Goal: Task Accomplishment & Management: Manage account settings

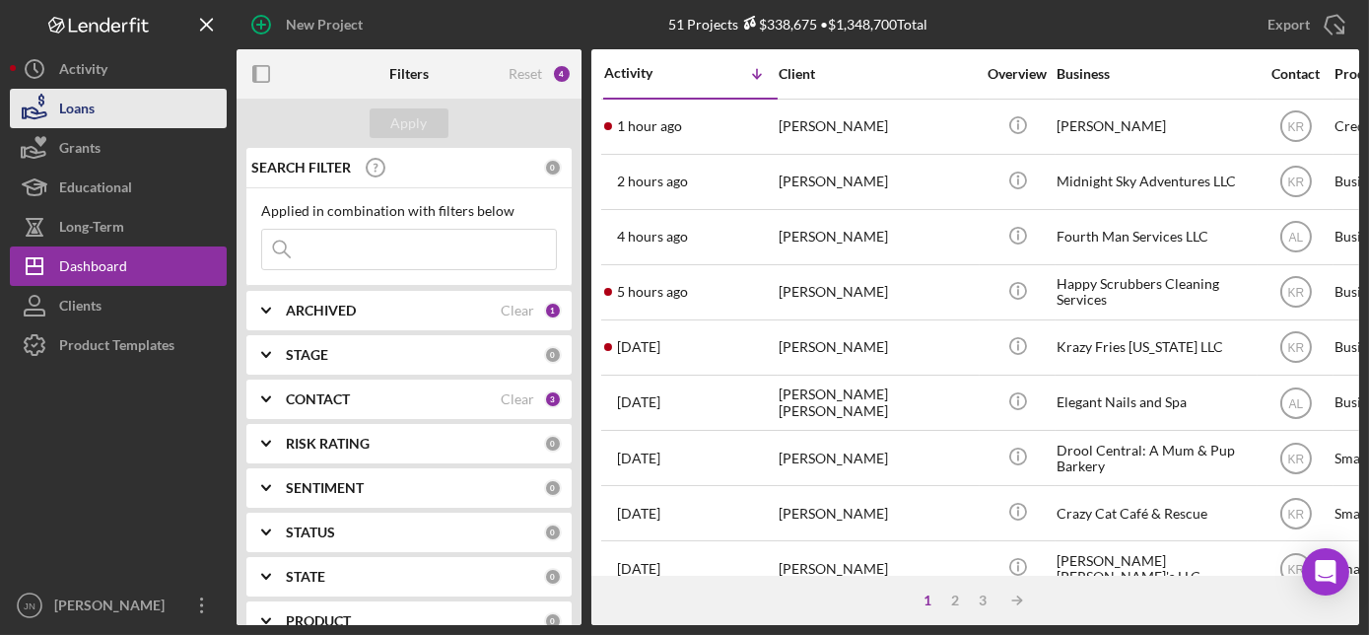
click at [77, 107] on div "Loans" at bounding box center [76, 111] width 35 height 44
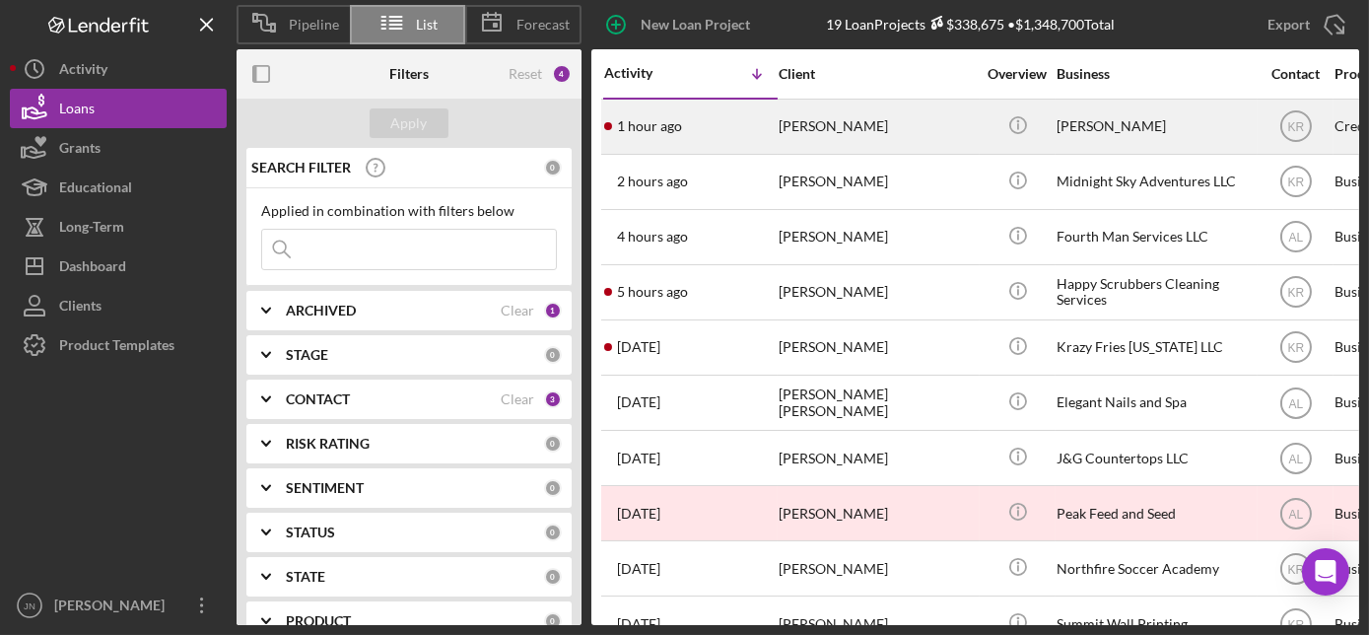
click at [702, 130] on div "1 hour ago [PERSON_NAME]" at bounding box center [690, 127] width 173 height 52
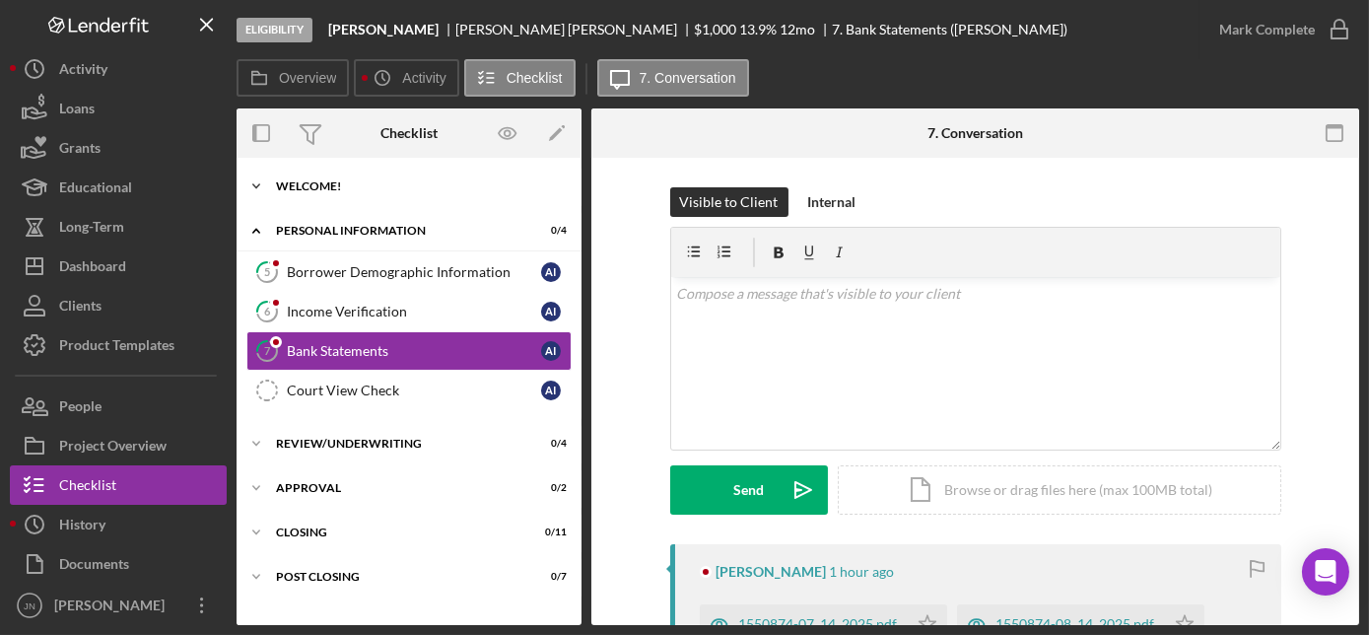
click at [328, 177] on div "Icon/Expander Welcome! 4 / 9" at bounding box center [409, 186] width 345 height 39
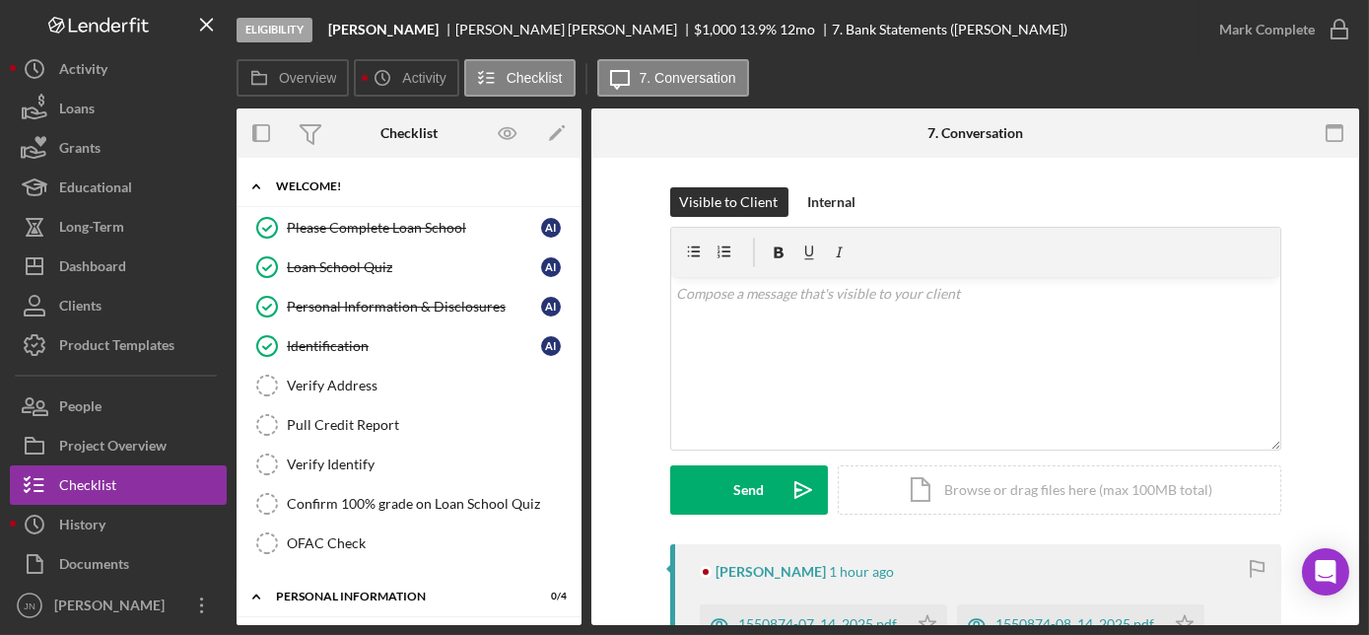
click at [328, 177] on div "Icon/Expander Welcome! 4 / 9" at bounding box center [409, 187] width 345 height 40
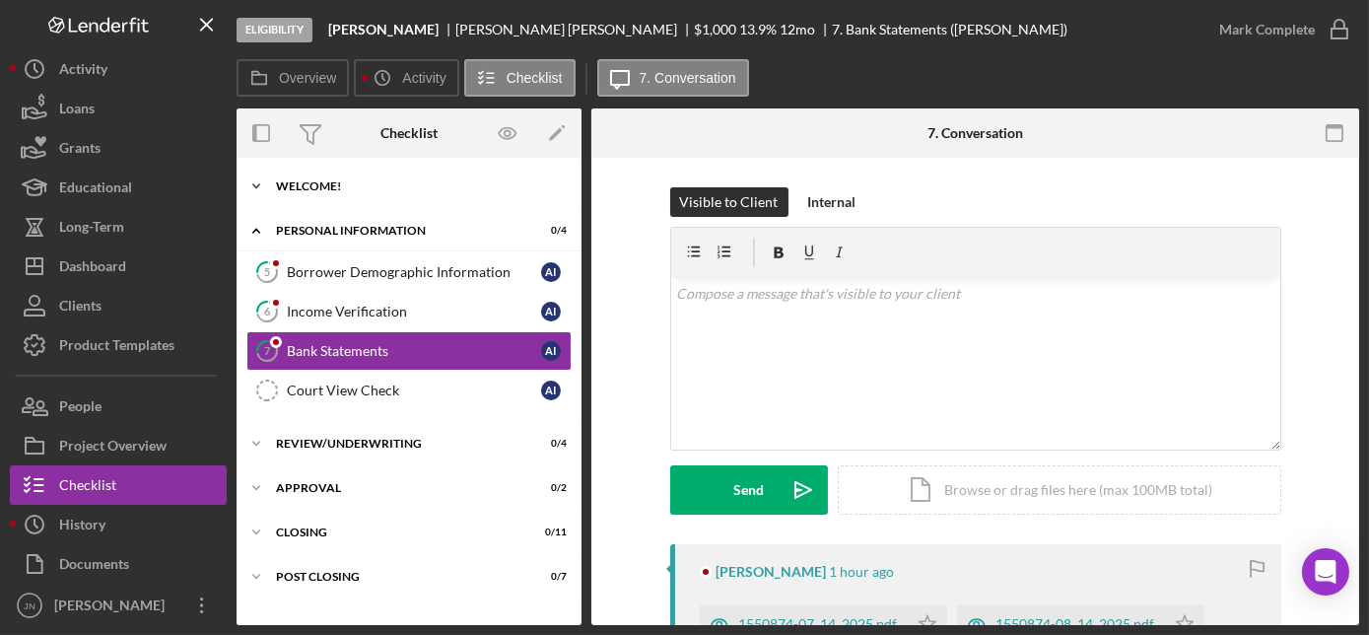
click at [313, 199] on div "Icon/Expander Welcome! 4 / 9" at bounding box center [409, 186] width 345 height 39
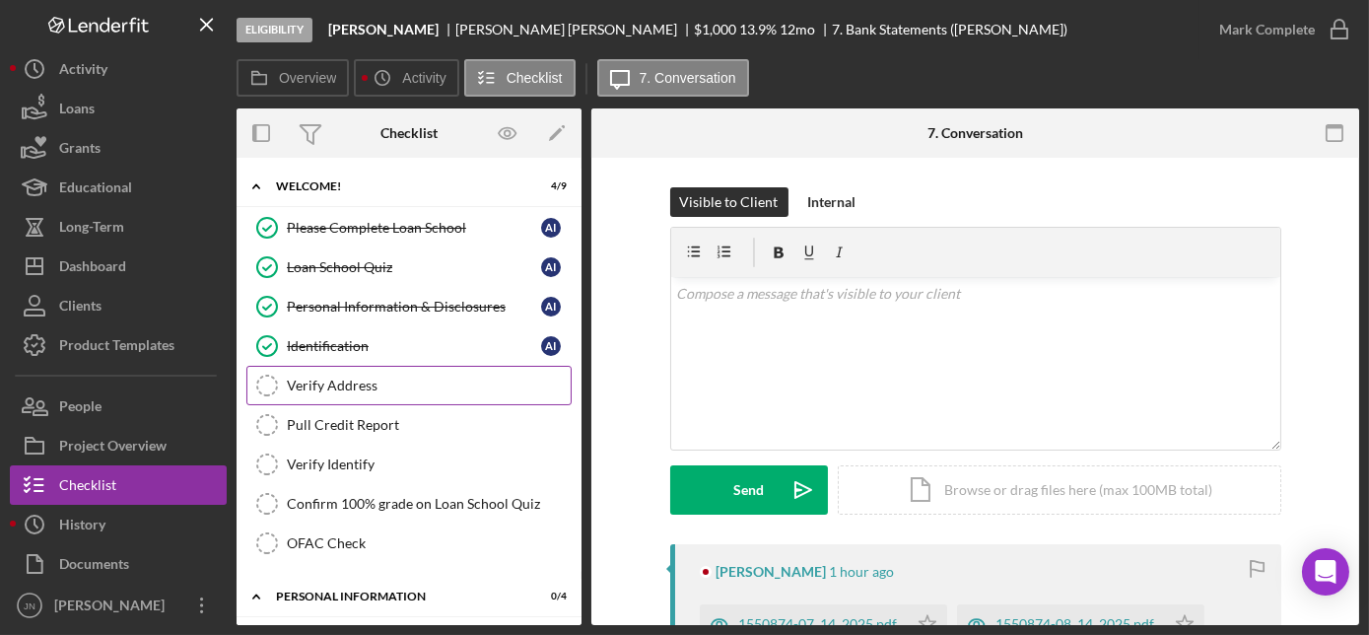
click at [323, 382] on div "Verify Address" at bounding box center [429, 386] width 284 height 16
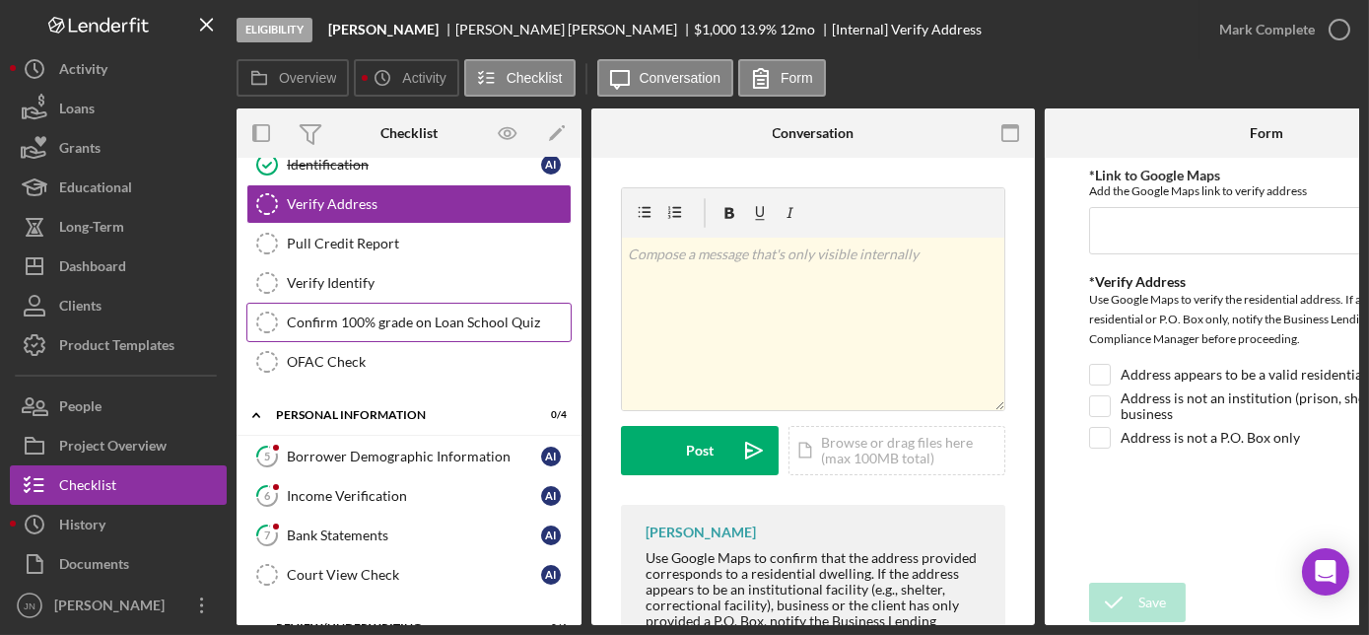
scroll to position [182, 0]
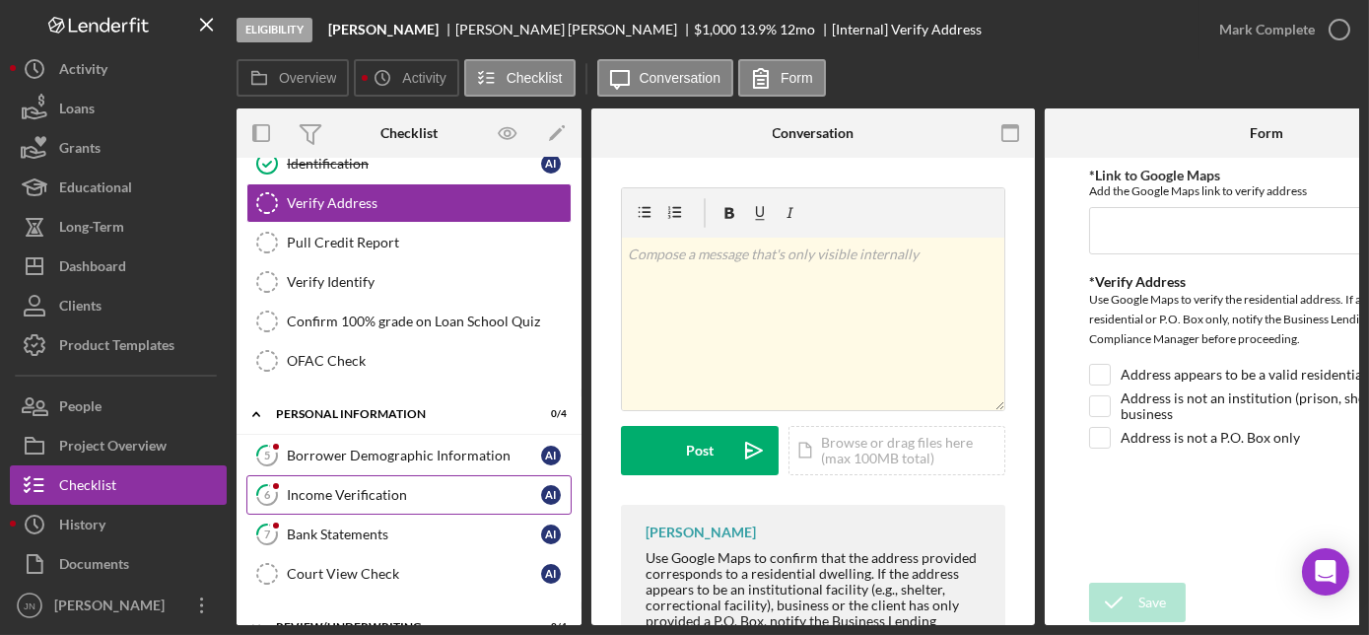
click at [396, 490] on div "Income Verification" at bounding box center [414, 495] width 254 height 16
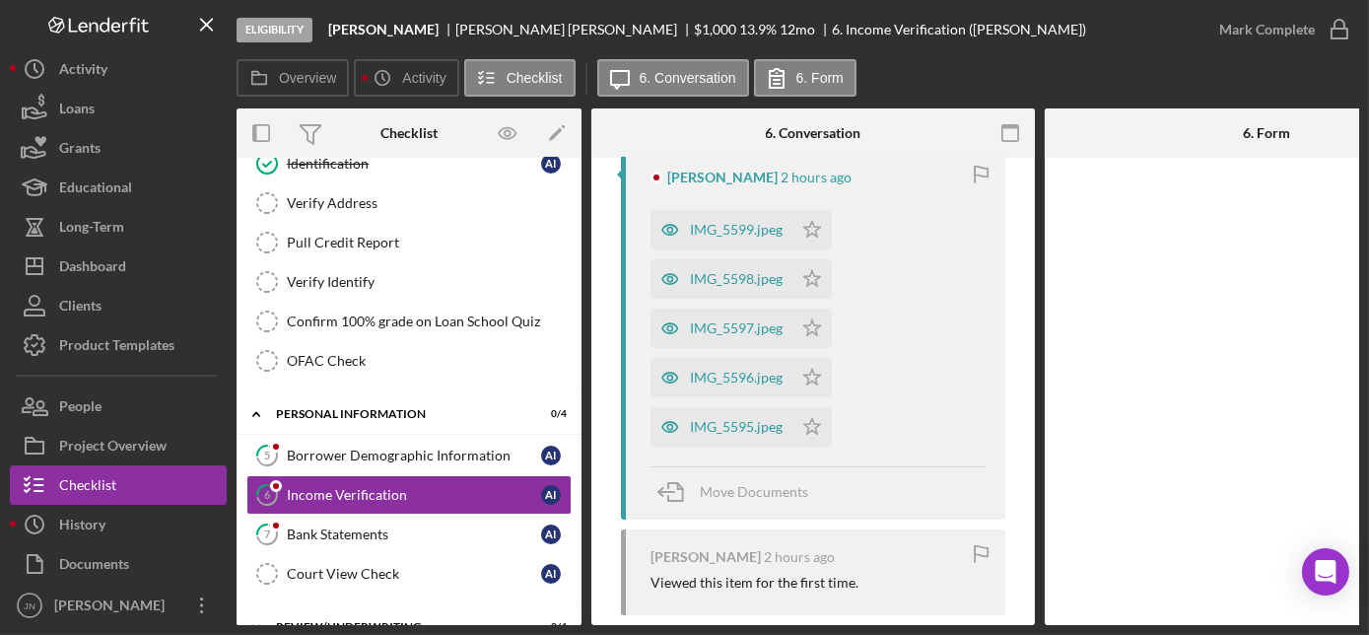
scroll to position [394, 0]
click at [715, 223] on div "IMG_5599.jpeg" at bounding box center [736, 230] width 93 height 16
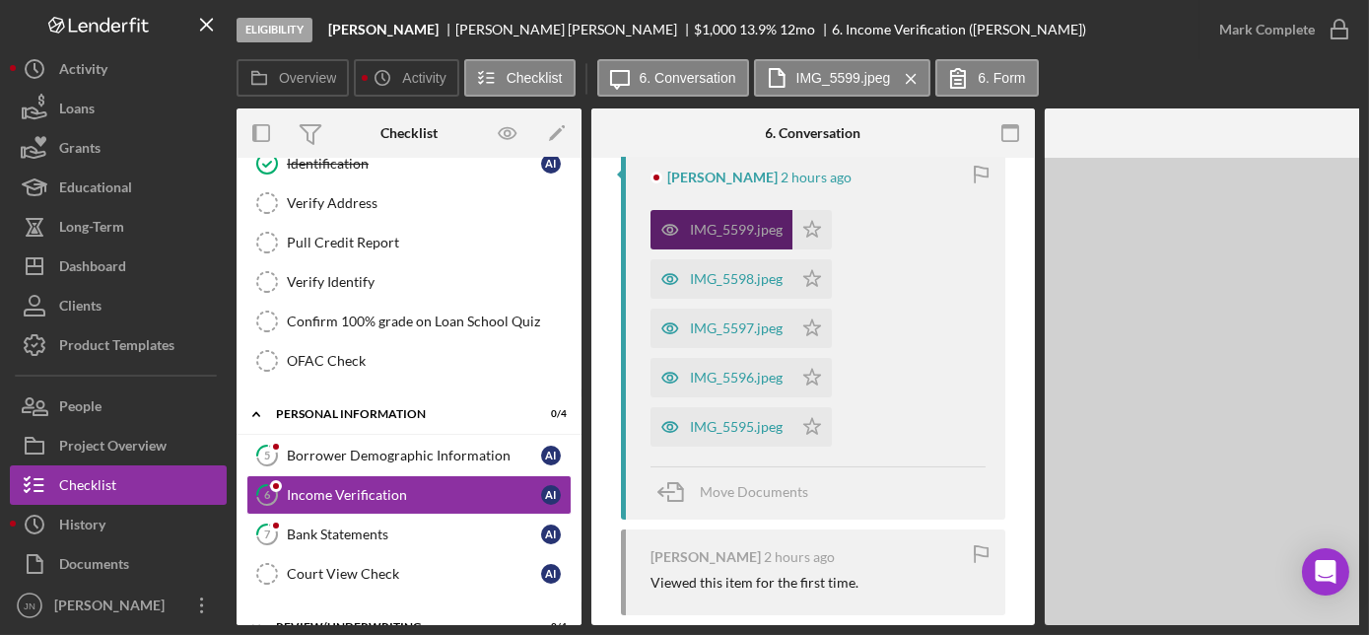
click at [715, 223] on div "IMG_5599.jpeg" at bounding box center [736, 230] width 93 height 16
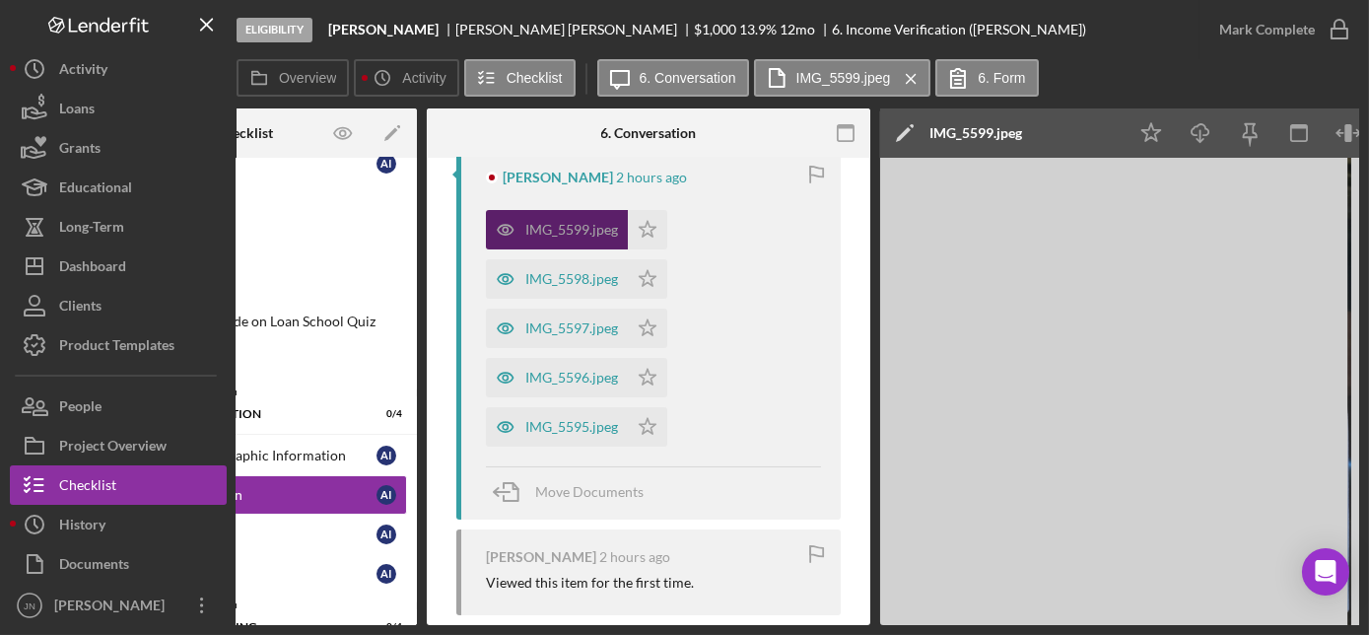
scroll to position [0, 164]
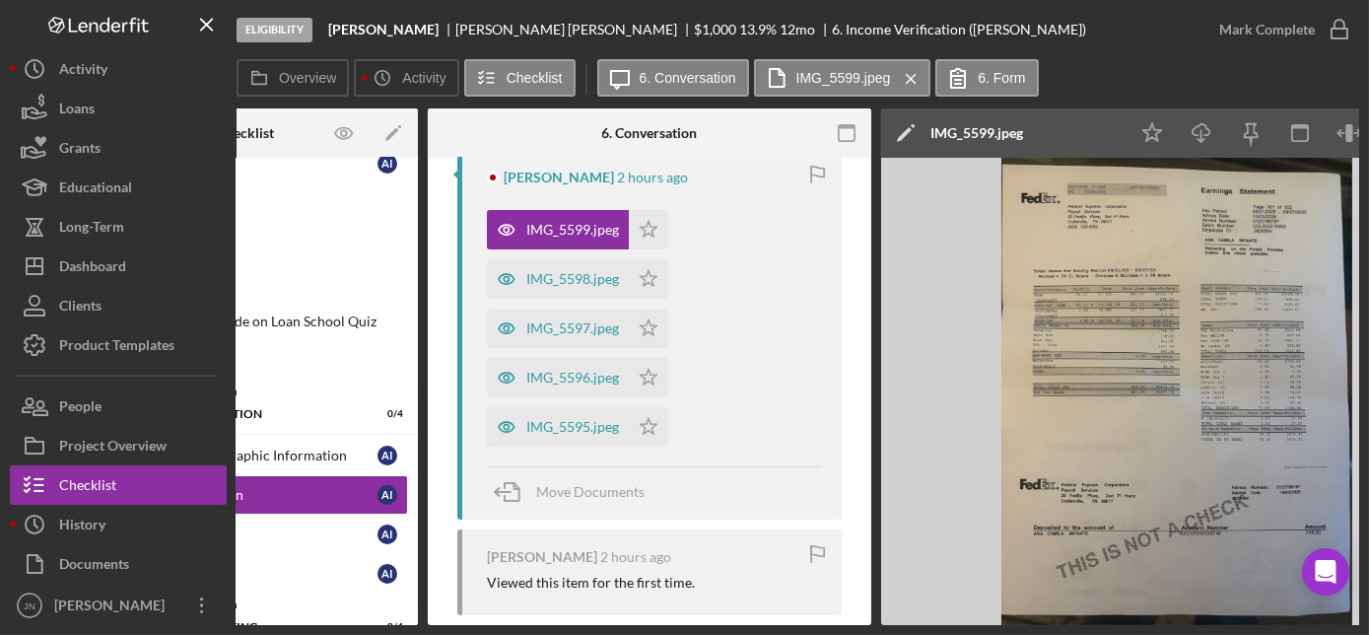
click at [1253, 245] on img at bounding box center [1177, 391] width 592 height 467
click at [846, 134] on icon "button" at bounding box center [847, 133] width 44 height 44
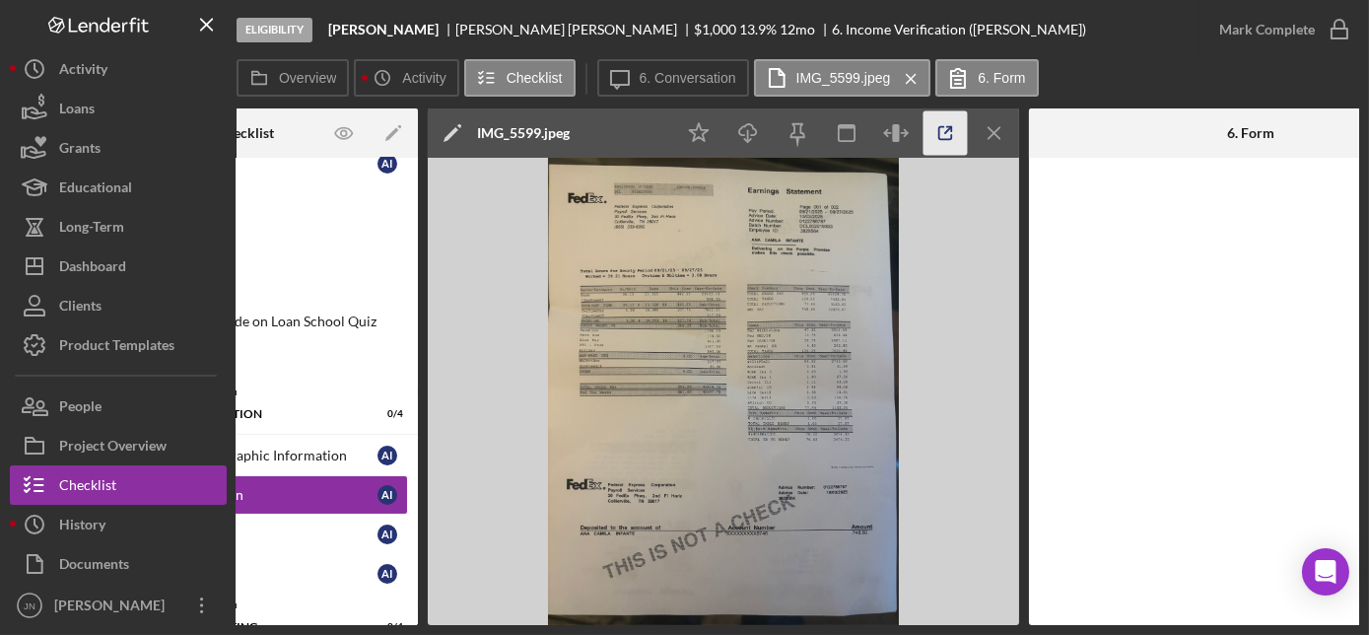
click at [944, 127] on icon "button" at bounding box center [946, 133] width 13 height 13
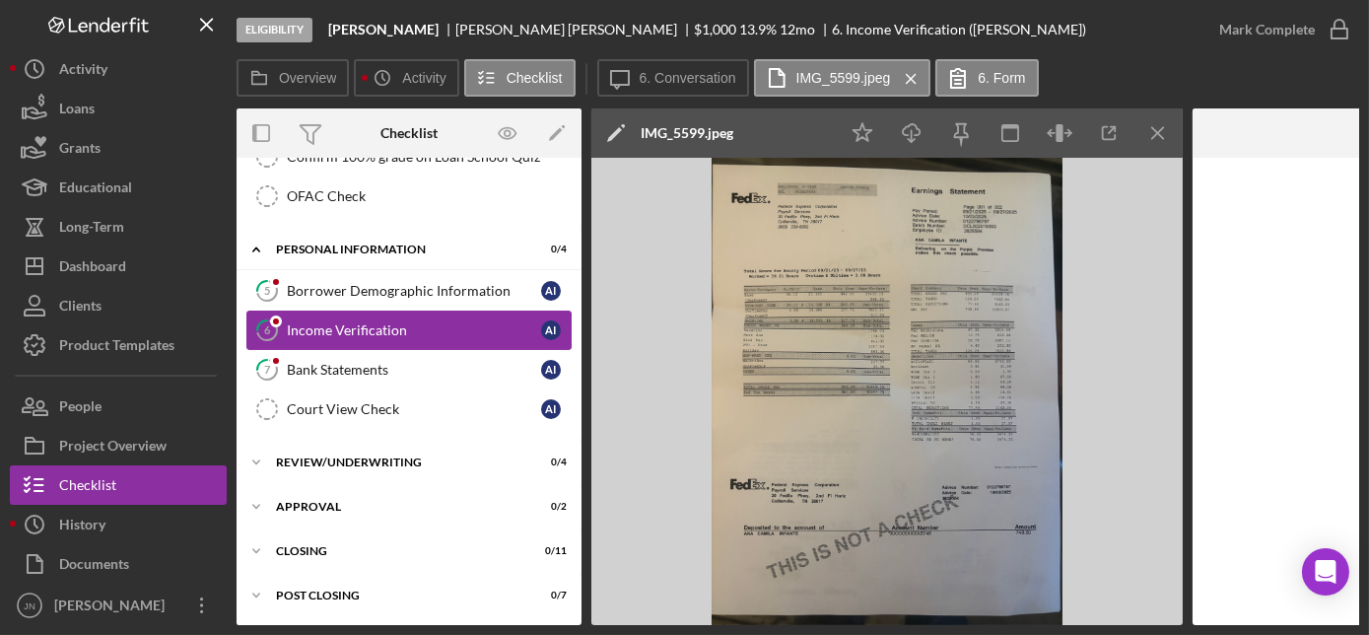
scroll to position [346, 0]
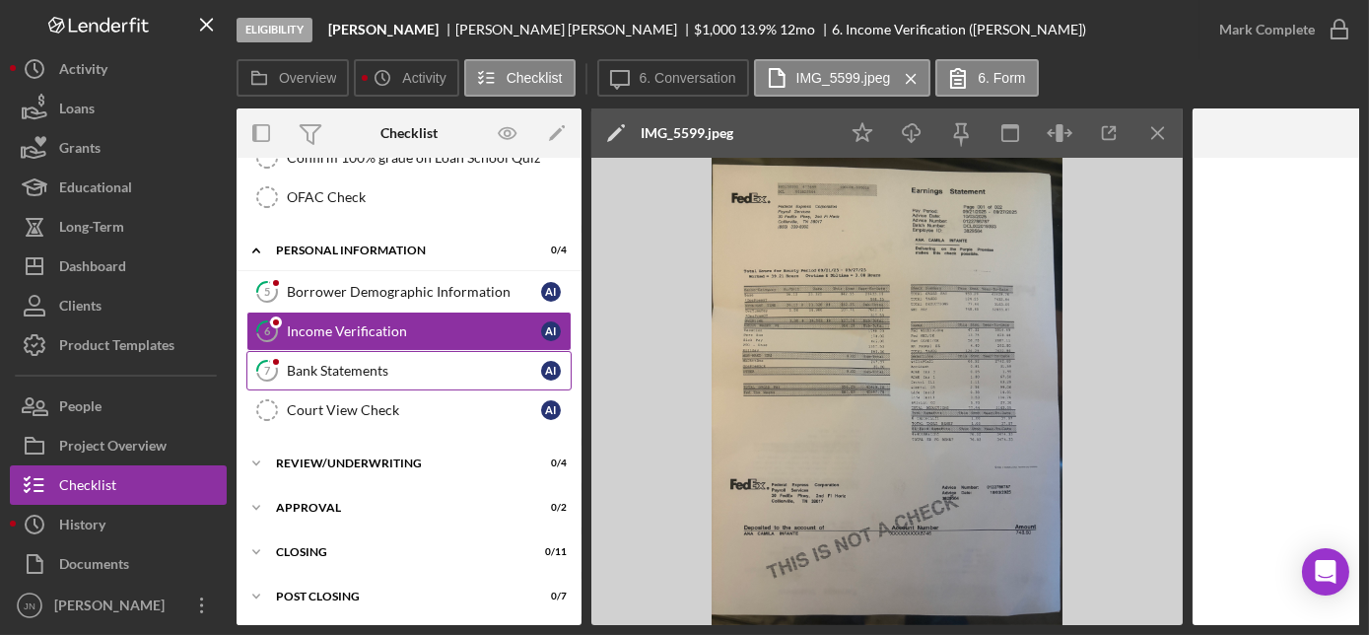
click at [386, 376] on link "7 Bank Statements A I" at bounding box center [408, 370] width 325 height 39
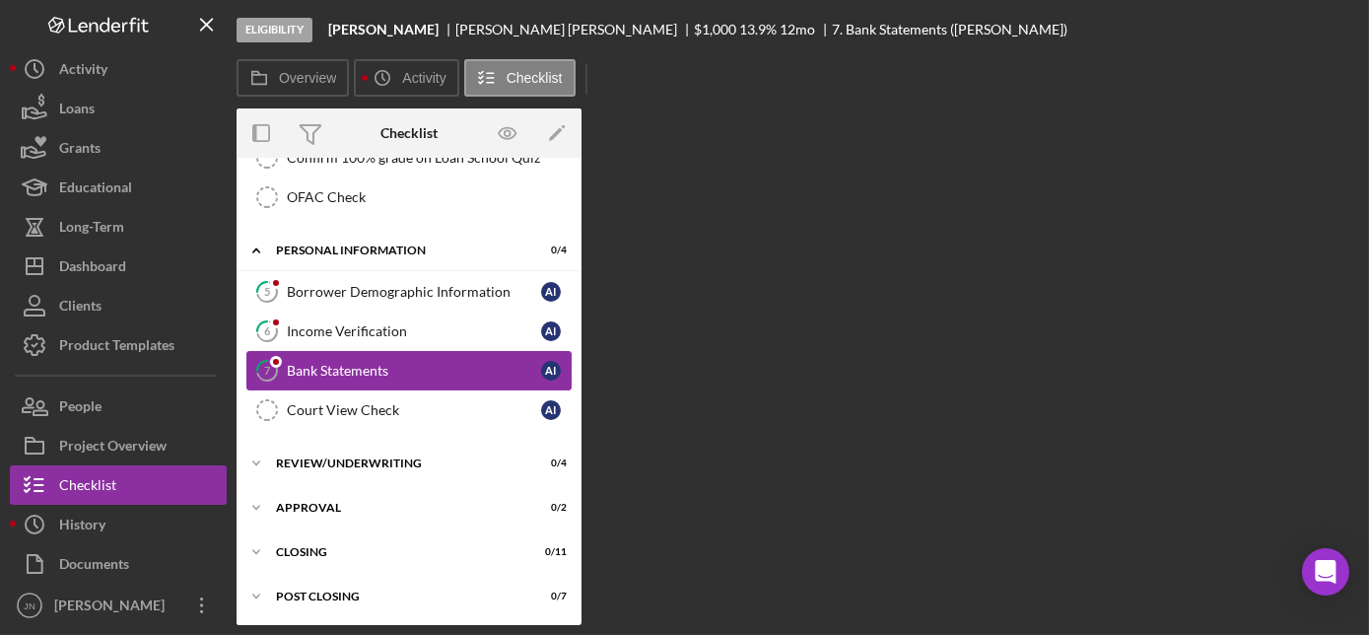
scroll to position [341, 0]
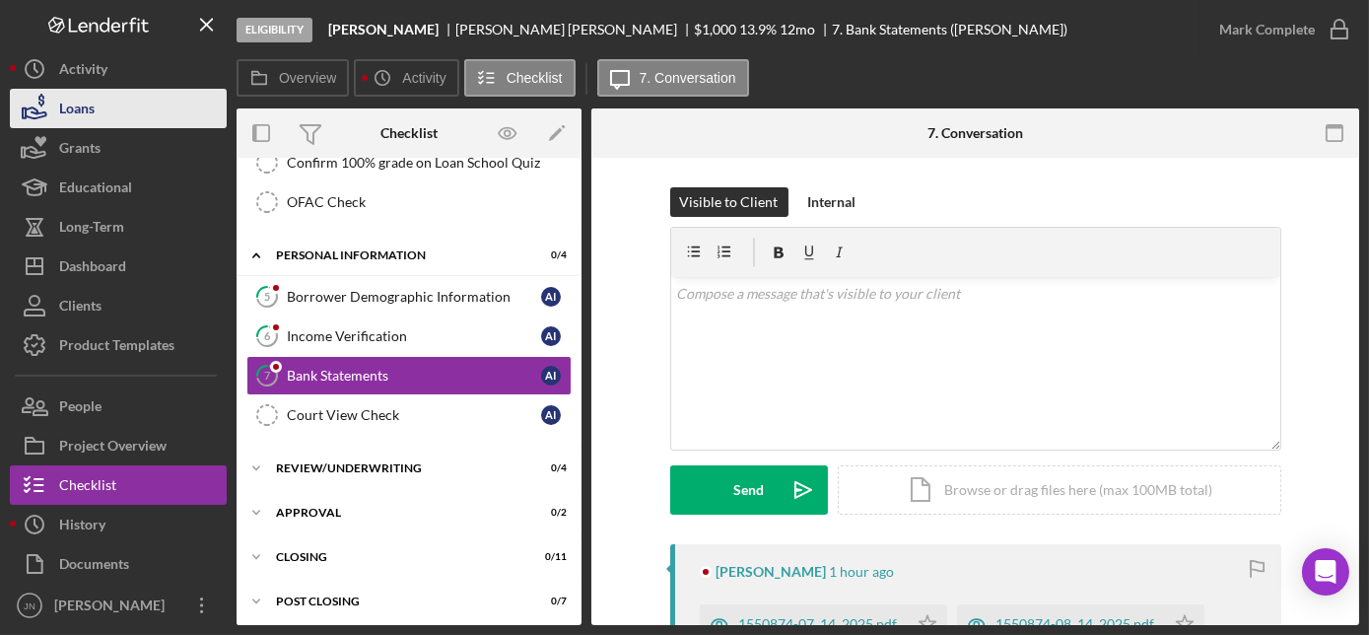
click at [104, 122] on button "Loans" at bounding box center [118, 108] width 217 height 39
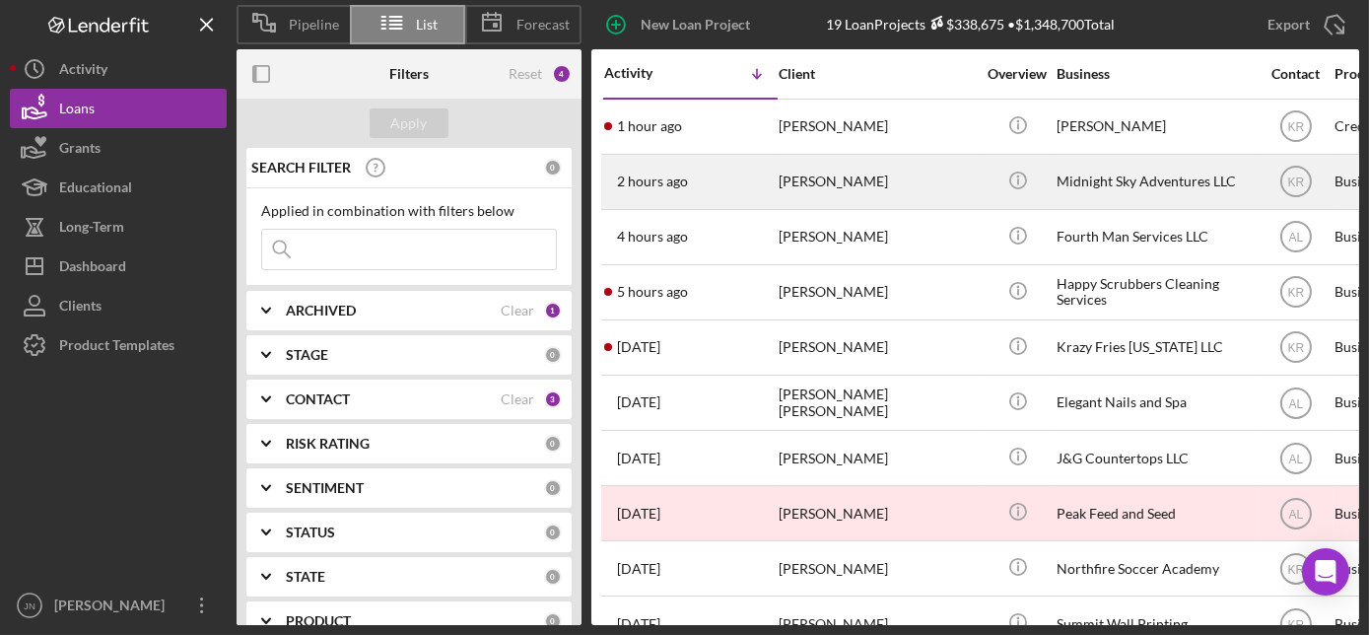
click at [770, 181] on div "2 hours ago [PERSON_NAME]" at bounding box center [690, 182] width 173 height 52
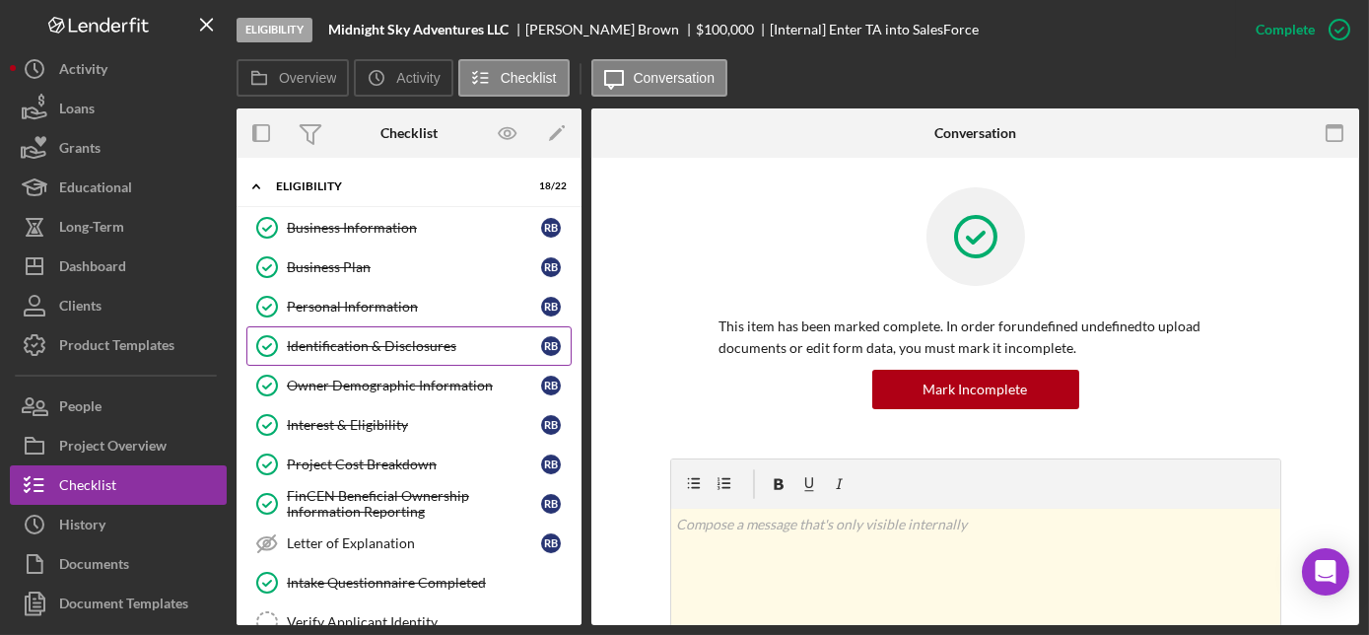
click at [431, 345] on div "Identification & Disclosures" at bounding box center [414, 346] width 254 height 16
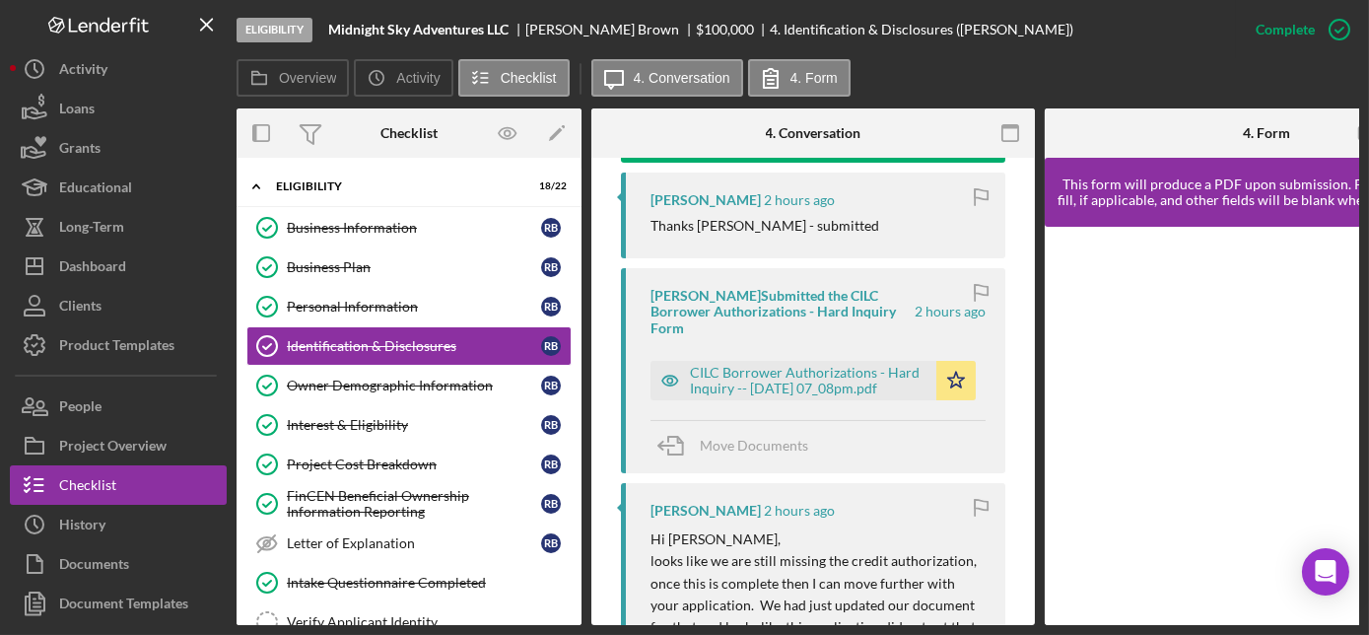
scroll to position [735, 0]
click at [811, 373] on div "CILC Borrower Authorizations - Hard Inquiry -- [DATE] 07_08pm.pdf" at bounding box center [808, 380] width 237 height 32
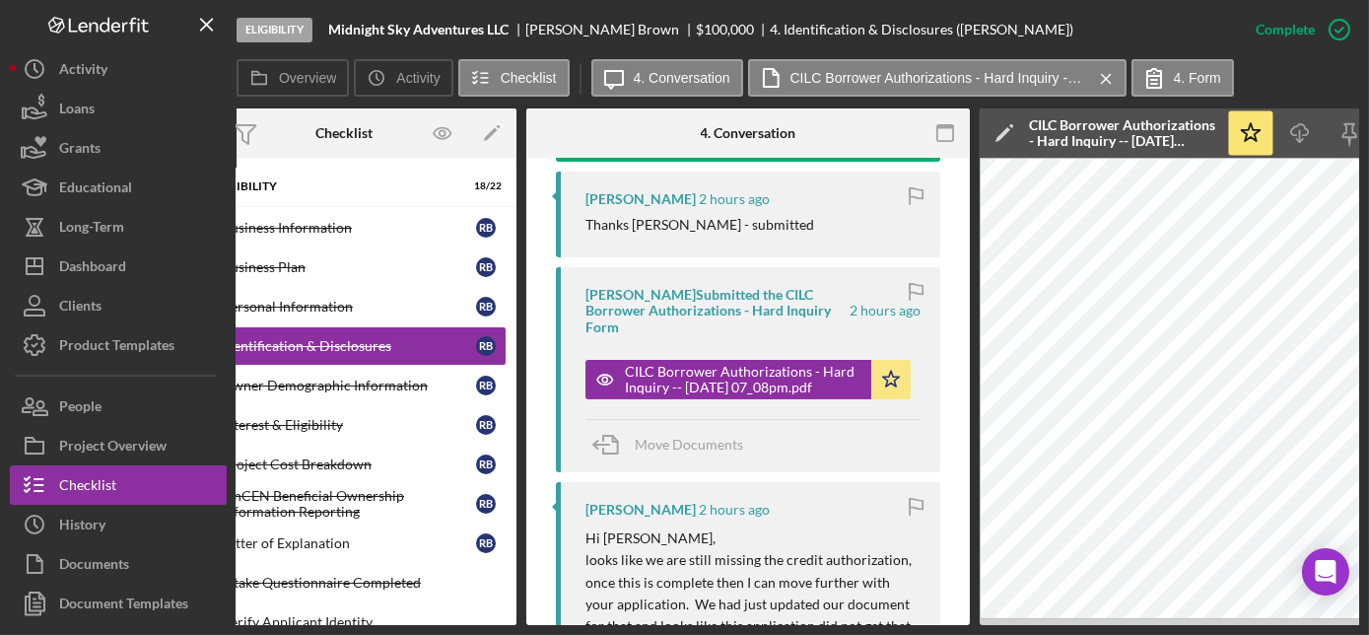
scroll to position [0, 0]
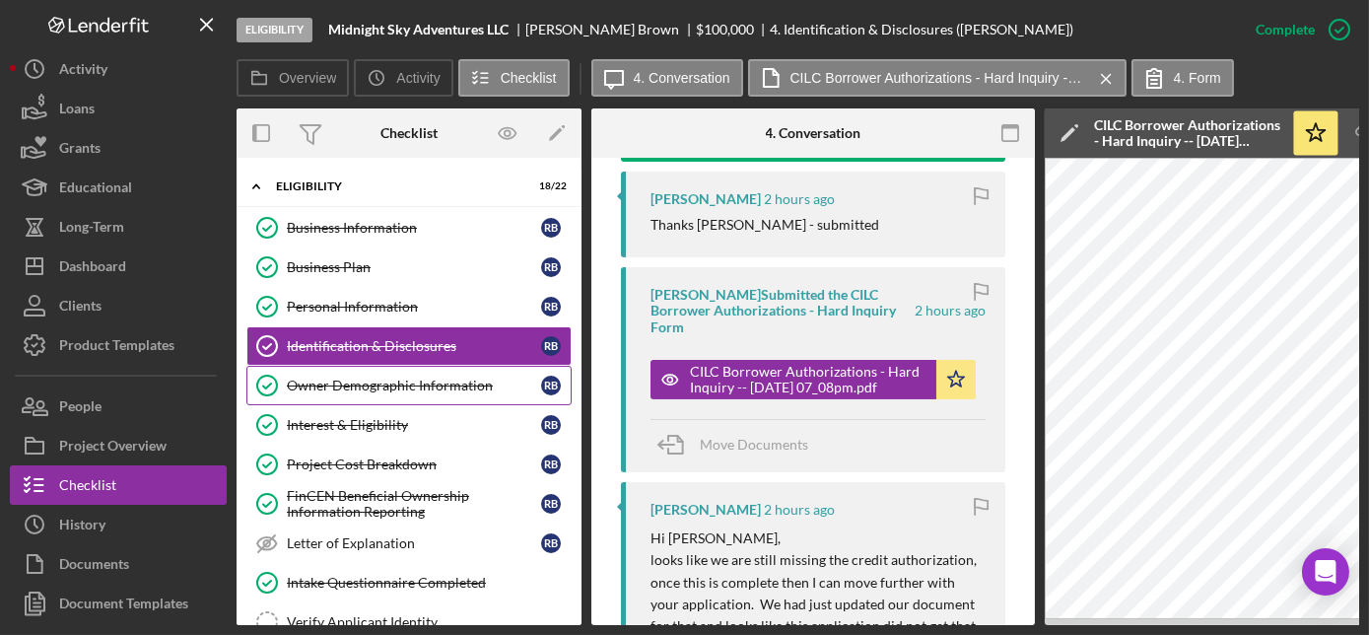
click at [459, 389] on div "Owner Demographic Information" at bounding box center [414, 386] width 254 height 16
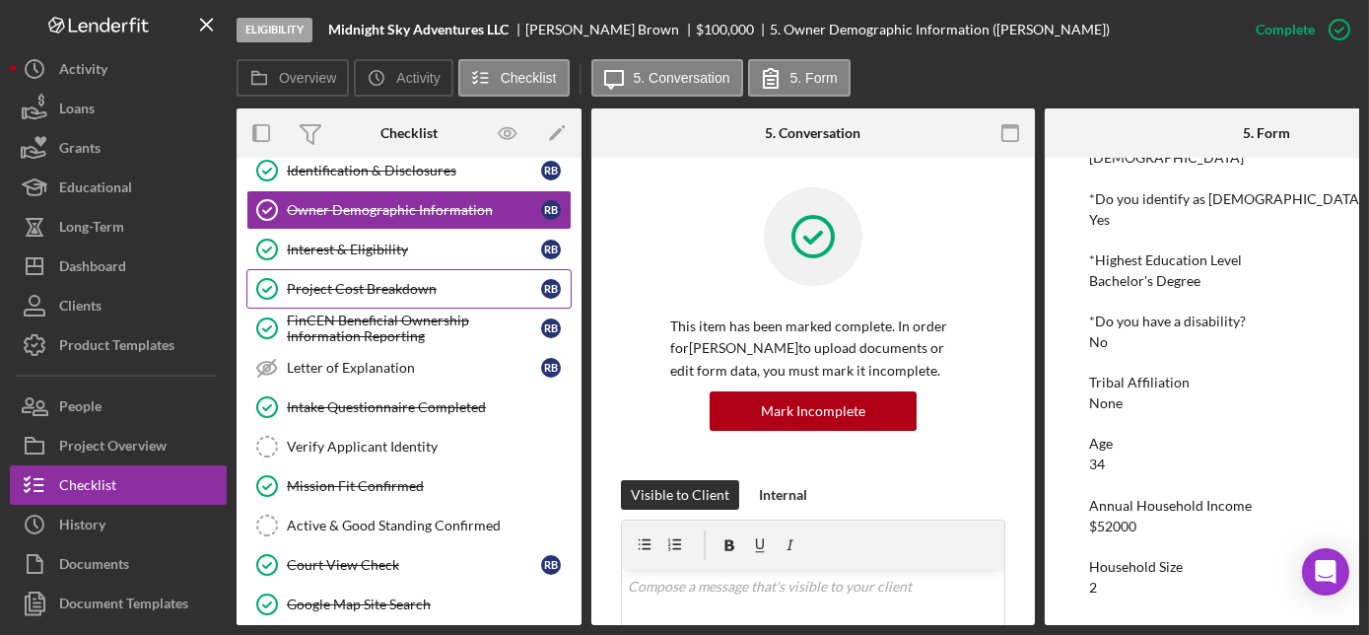
scroll to position [175, 0]
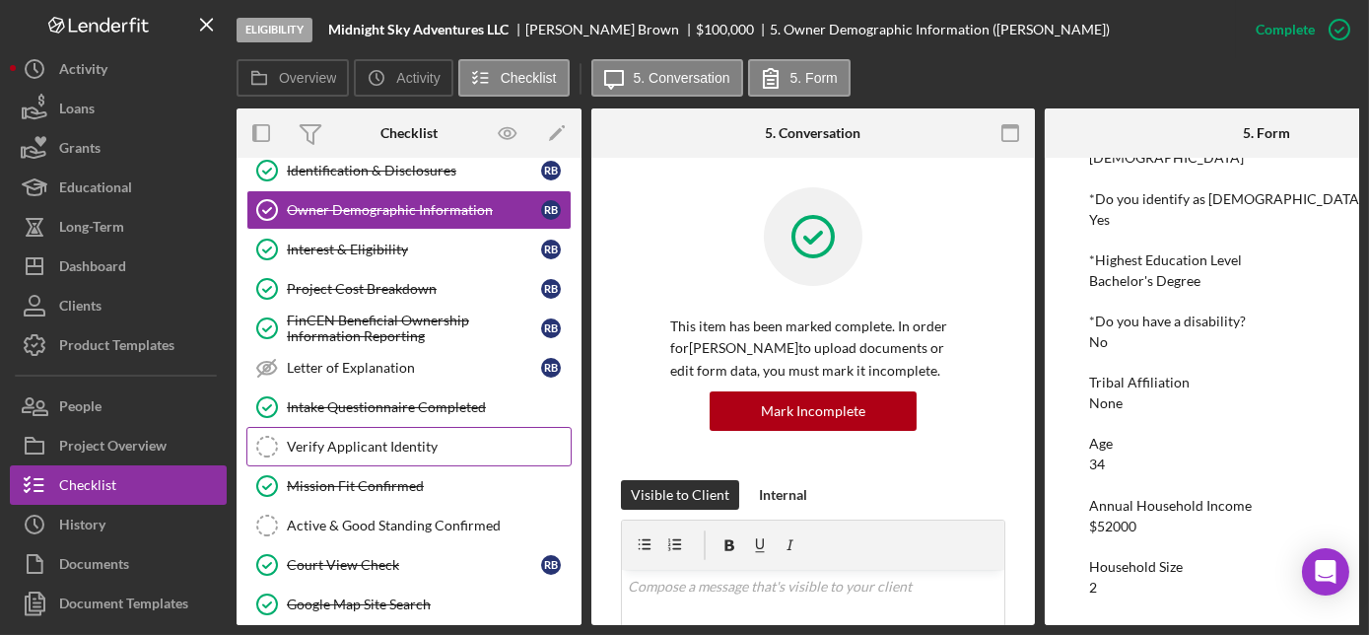
click at [399, 447] on div "Verify Applicant Identity" at bounding box center [429, 447] width 284 height 16
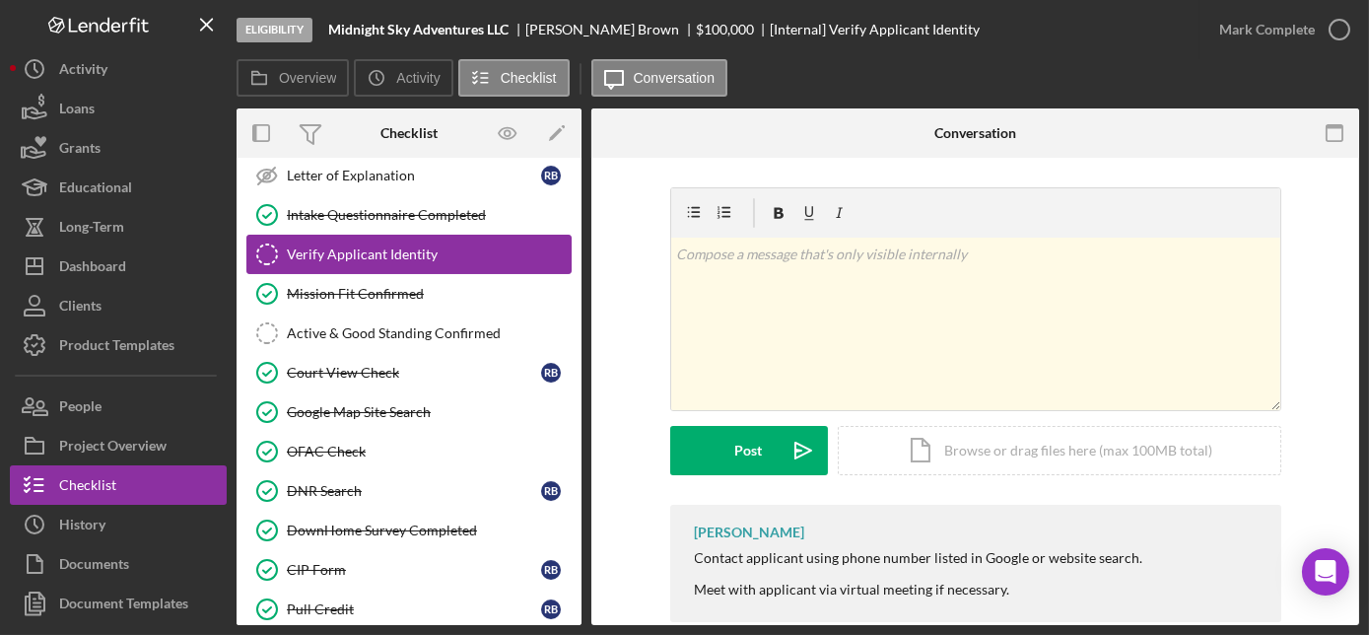
scroll to position [368, 0]
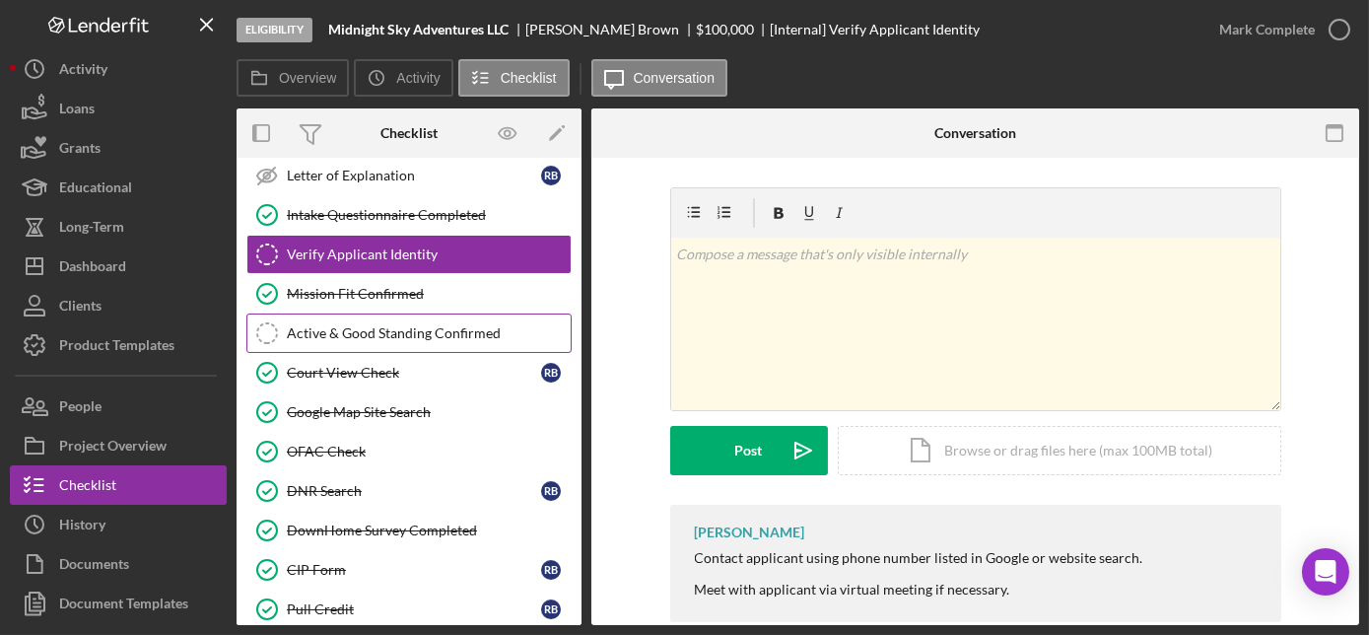
click at [379, 325] on div "Active & Good Standing Confirmed" at bounding box center [429, 333] width 284 height 16
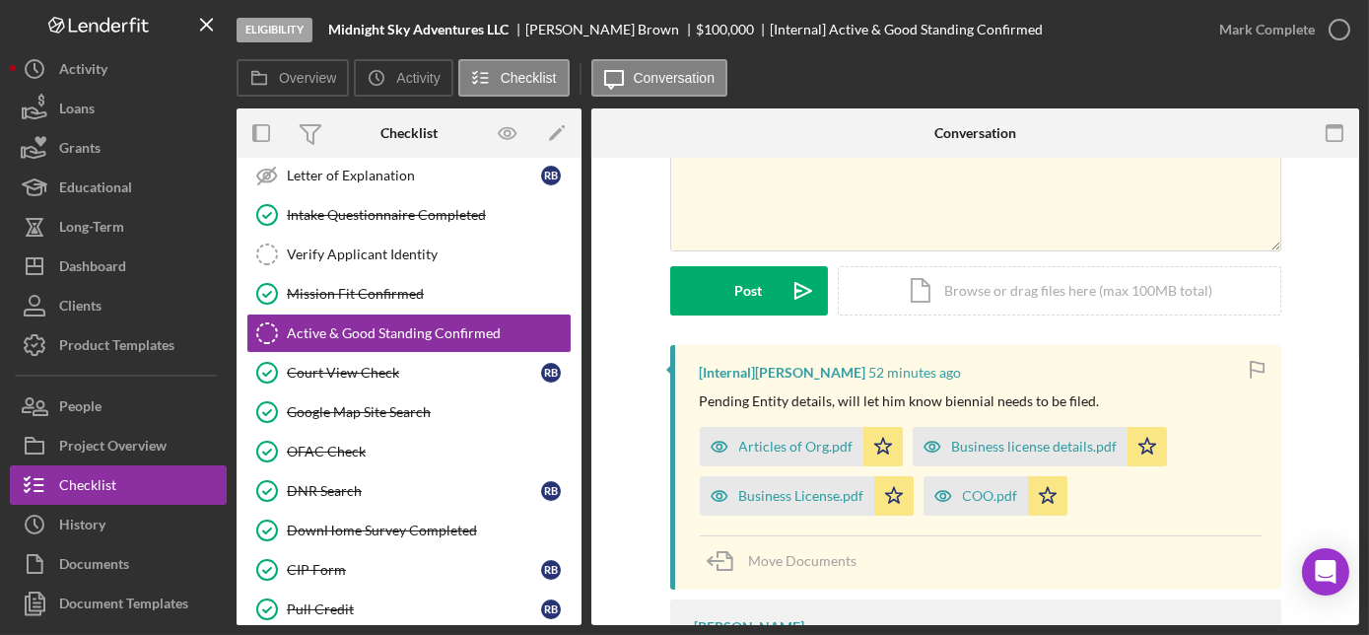
scroll to position [197, 0]
click at [793, 450] on div "Articles of Org.pdf" at bounding box center [796, 449] width 114 height 16
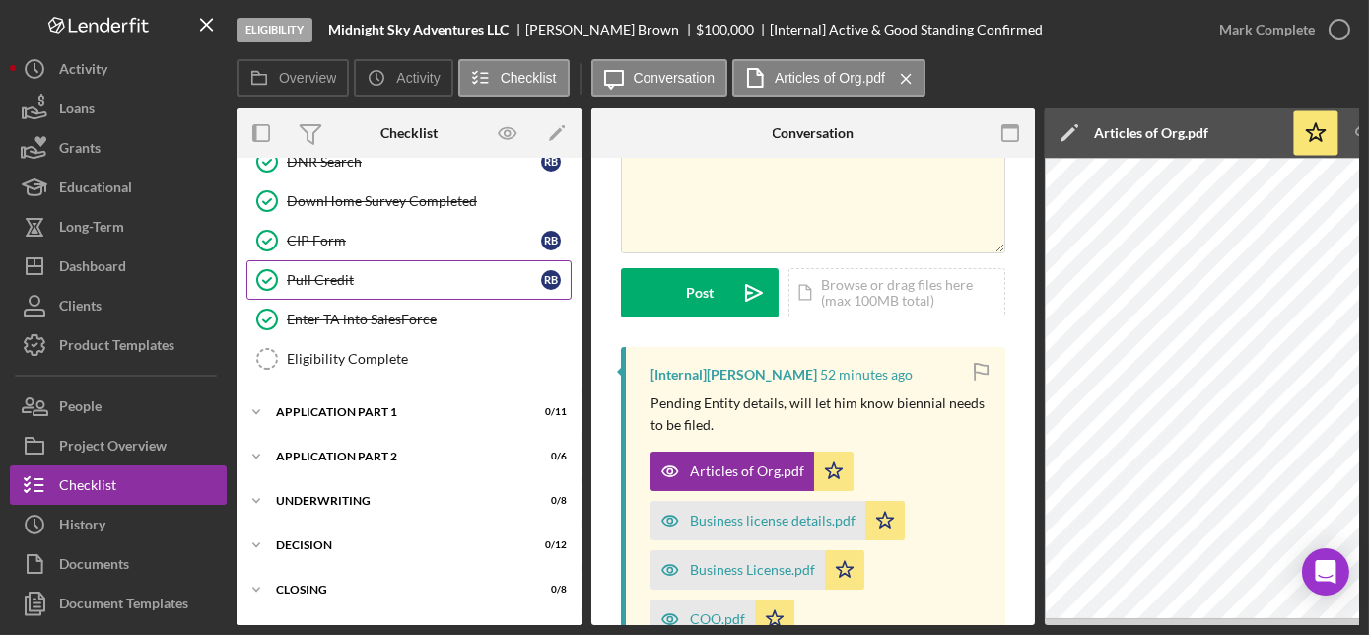
scroll to position [731, 0]
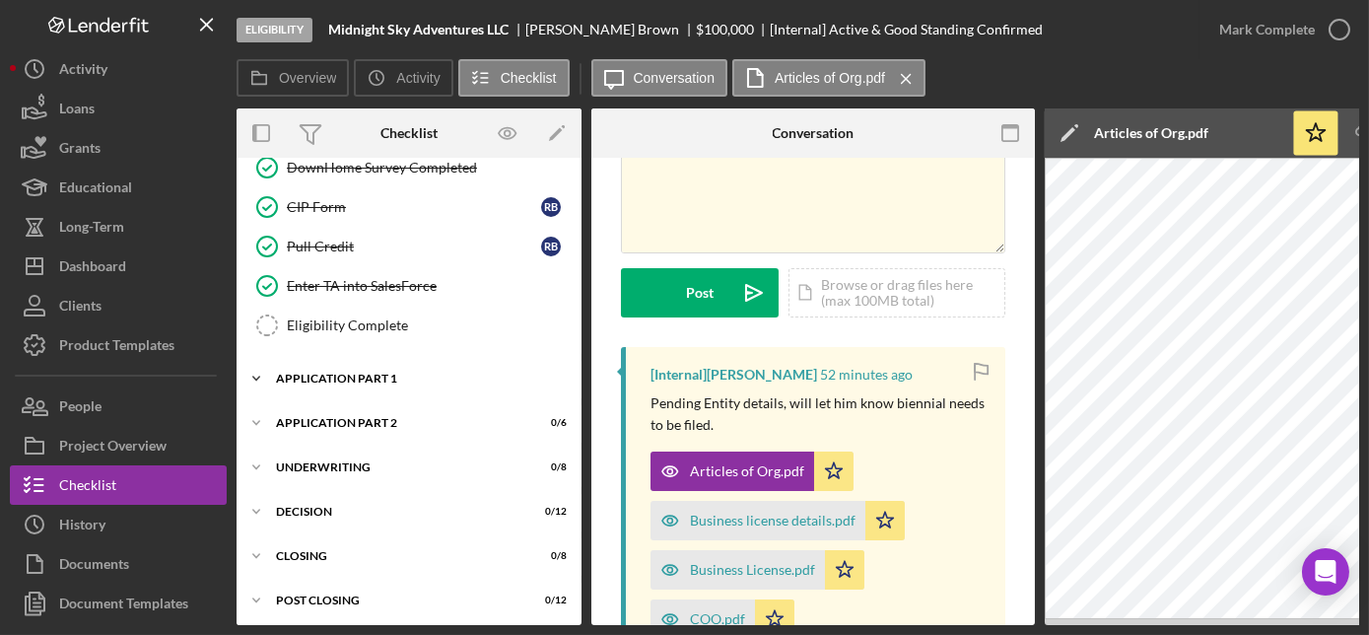
click at [378, 373] on div "Application Part 1" at bounding box center [416, 379] width 281 height 12
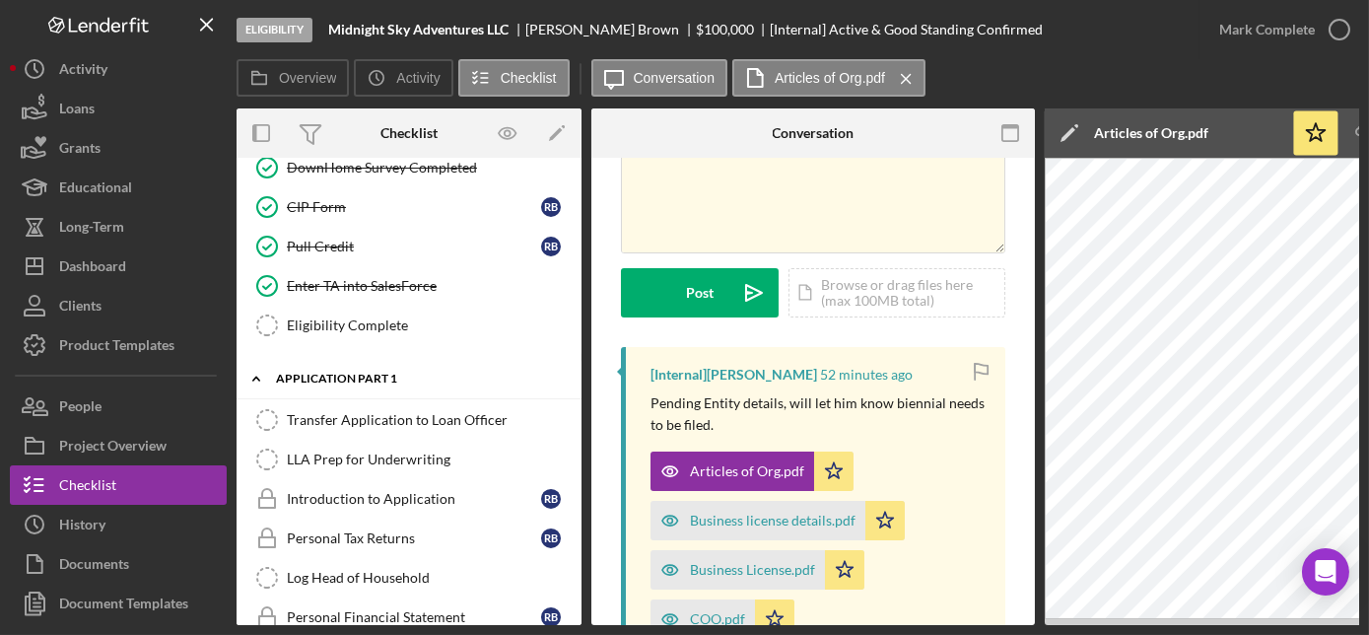
click at [378, 373] on div "Application Part 1" at bounding box center [416, 379] width 281 height 12
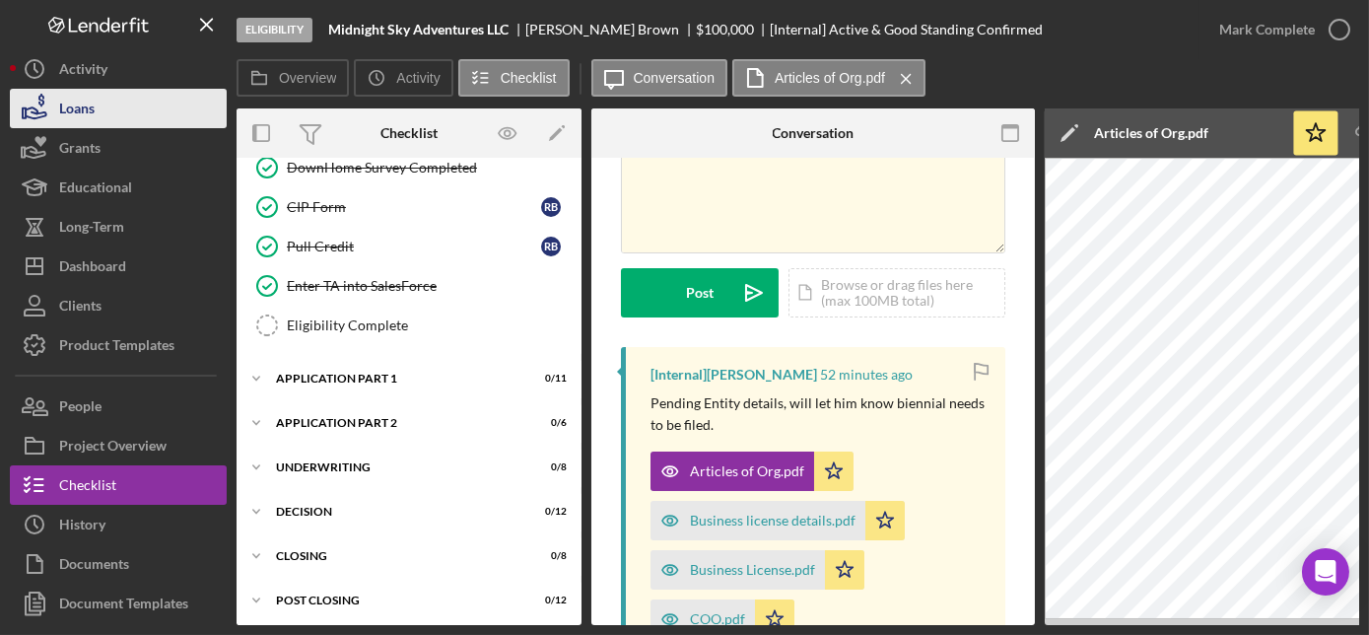
click at [72, 96] on div "Loans" at bounding box center [76, 111] width 35 height 44
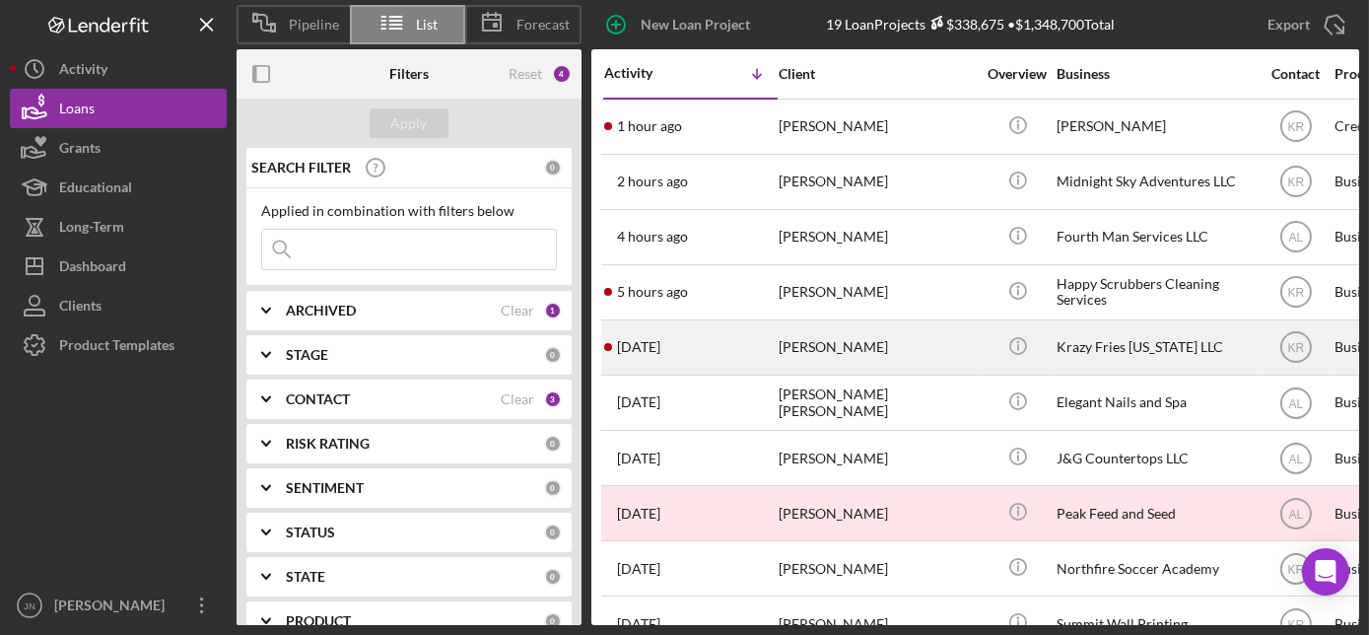
click at [661, 349] on time "[DATE]" at bounding box center [638, 347] width 43 height 16
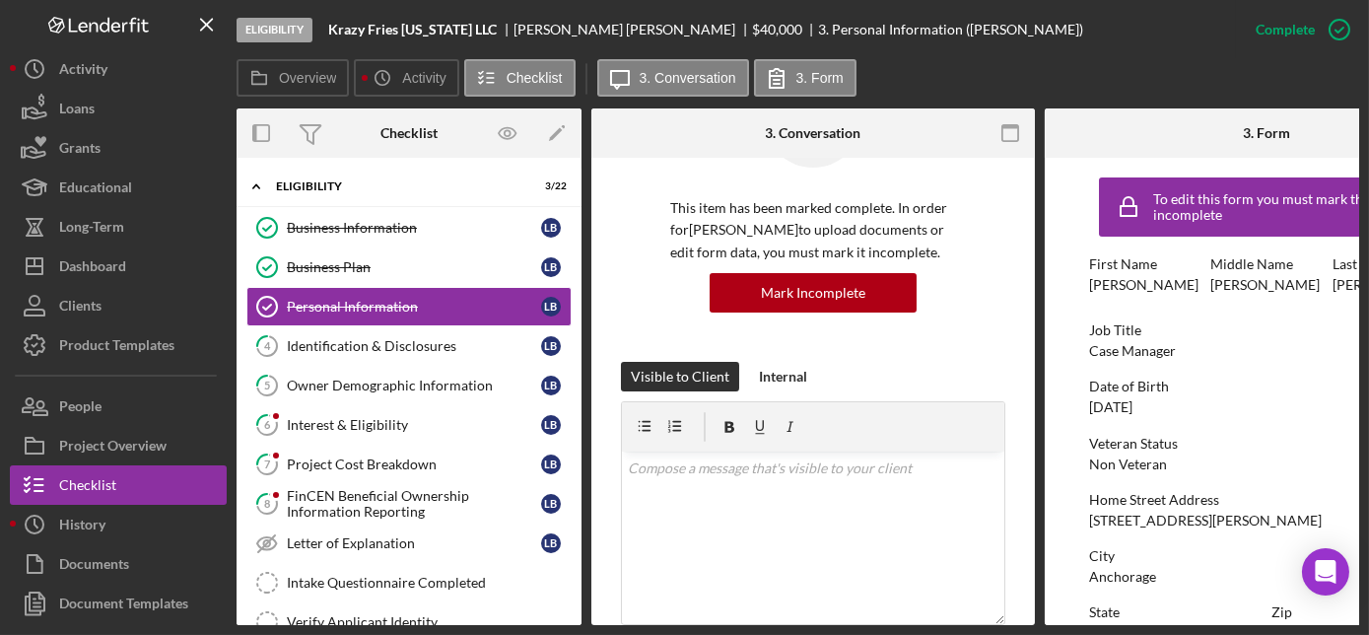
scroll to position [118, 0]
click at [418, 418] on div "Interest & Eligibility" at bounding box center [414, 425] width 254 height 16
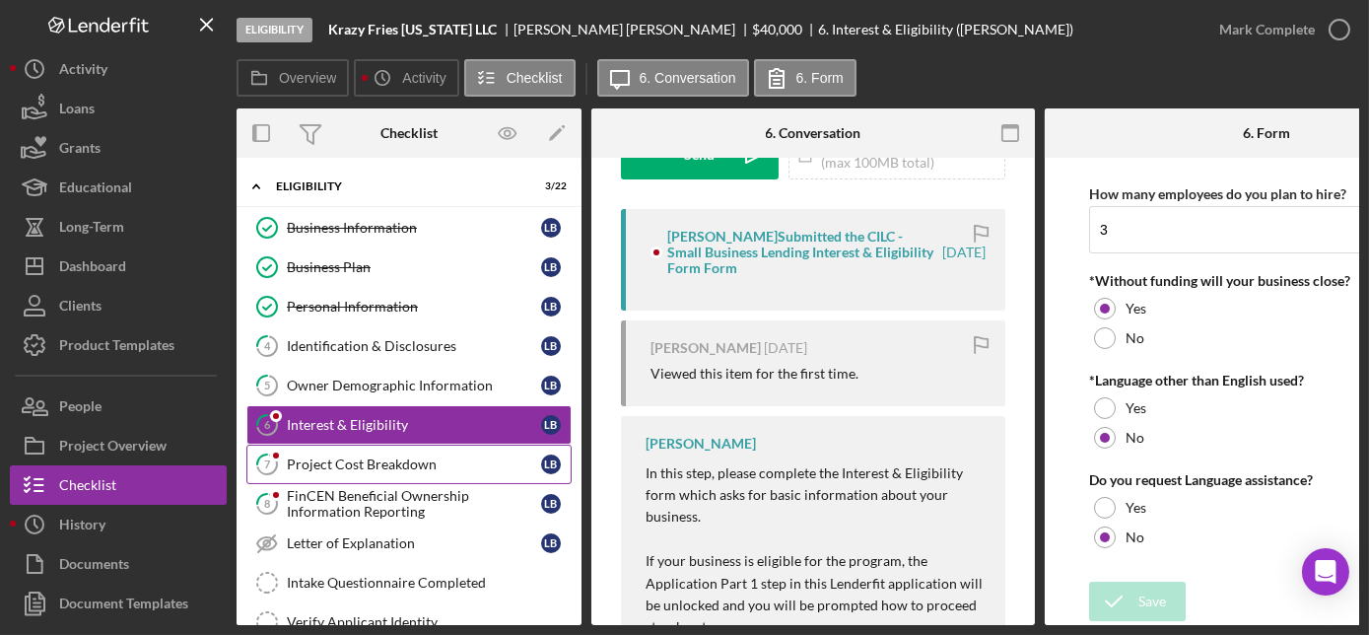
click at [330, 456] on div "Project Cost Breakdown" at bounding box center [414, 464] width 254 height 16
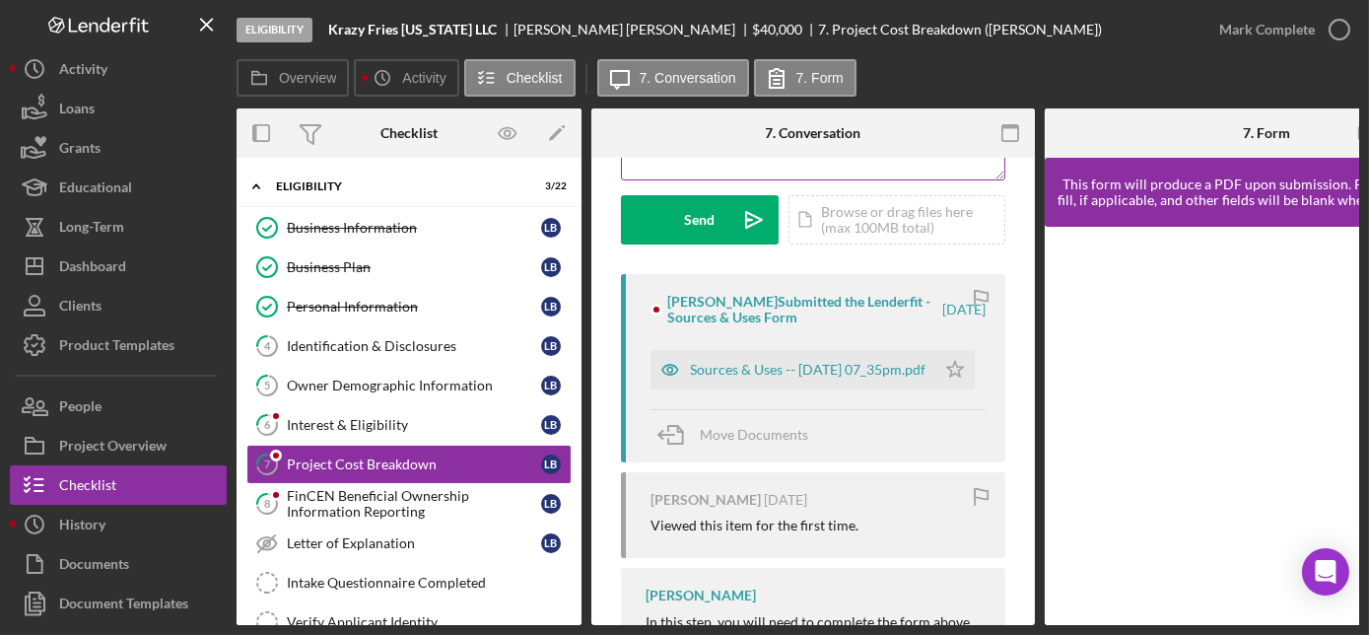
scroll to position [272, 0]
click at [735, 383] on div "Sources & Uses -- [DATE] 07_35pm.pdf" at bounding box center [793, 367] width 285 height 39
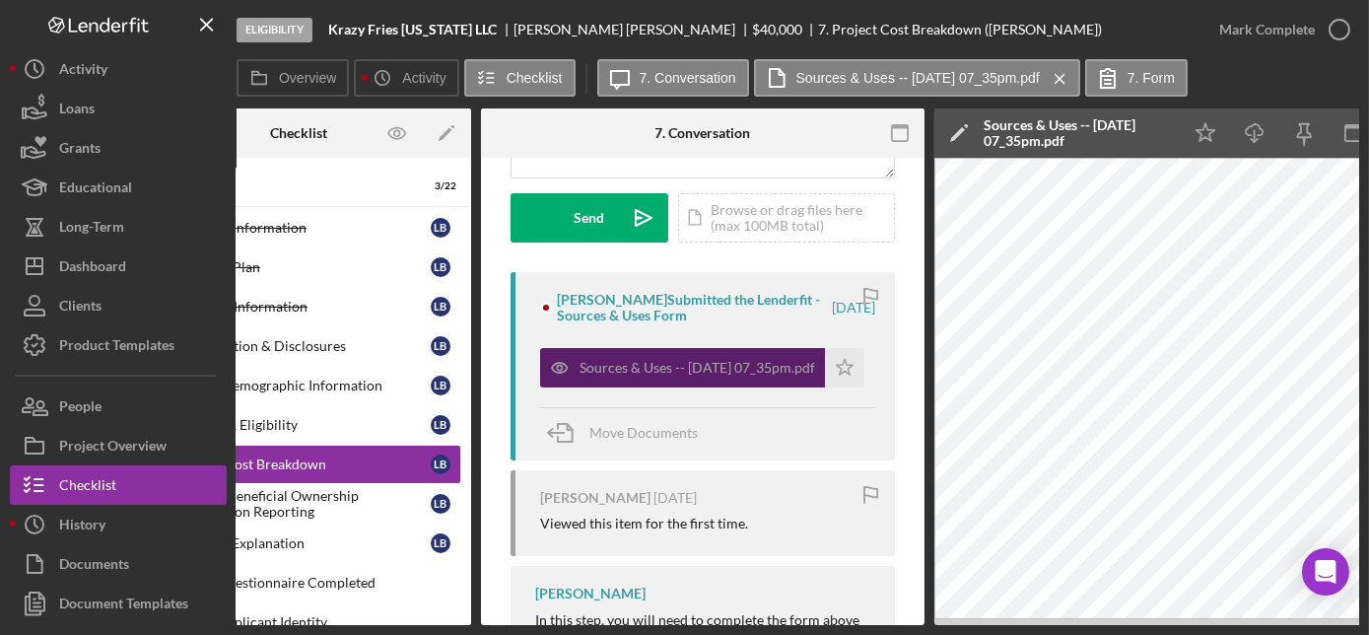
scroll to position [0, 0]
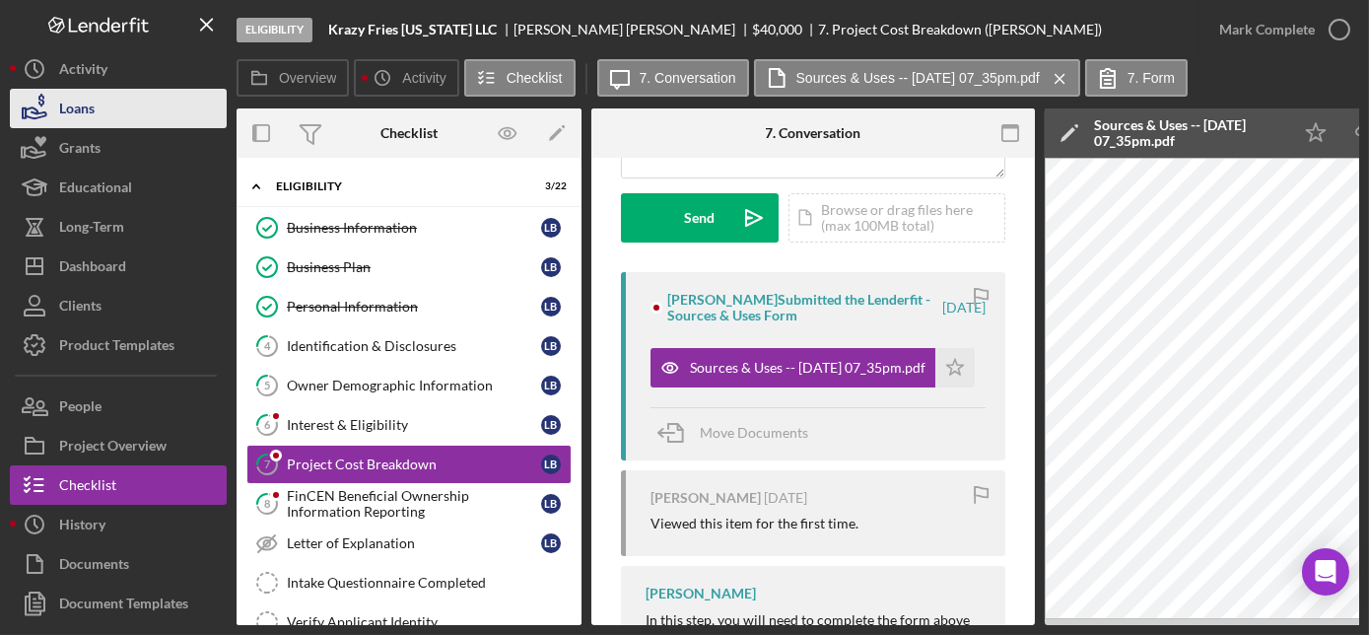
click at [129, 93] on button "Loans" at bounding box center [118, 108] width 217 height 39
